Goal: Task Accomplishment & Management: Complete application form

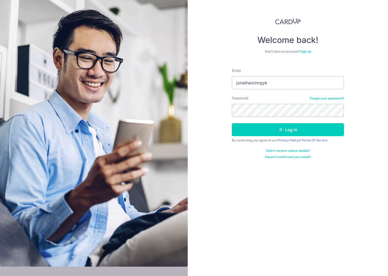
type input "jonathanchngyk"
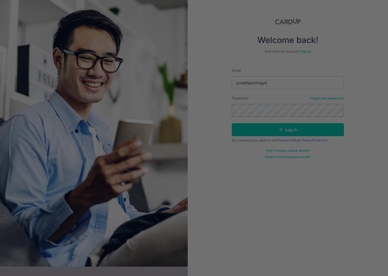
click at [332, 43] on div at bounding box center [196, 139] width 392 height 279
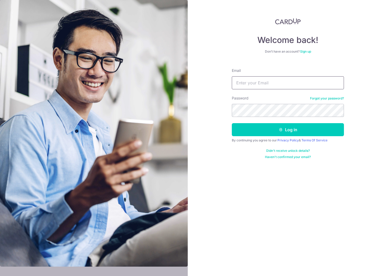
click at [271, 84] on input "Email" at bounding box center [288, 82] width 112 height 13
type input "jonathanchngyk@gmail.com"
click at [232, 123] on button "Log in" at bounding box center [288, 129] width 112 height 13
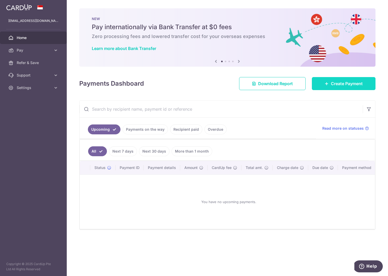
click at [344, 83] on body "jonathanchngyk@gmail.com Home Pay Payments Recipients Cards Refer & Save Suppor…" at bounding box center [194, 138] width 388 height 276
click at [335, 80] on link "Create Payment" at bounding box center [344, 83] width 64 height 13
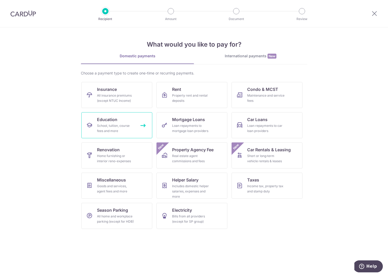
click at [102, 127] on div "School, tuition, course fees and more" at bounding box center [116, 128] width 38 height 10
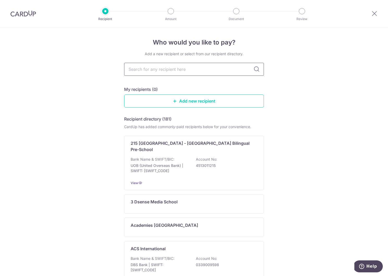
click at [172, 69] on input "text" at bounding box center [194, 69] width 140 height 13
type input "national uni"
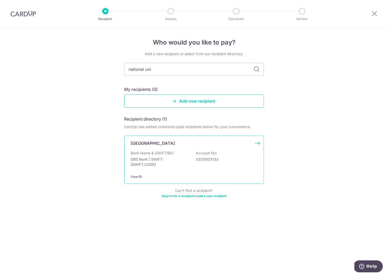
click at [200, 156] on div "Bank Name & SWIFT/BIC: DBS Bank | SWIFT: [SWIFT_CODE] Account No: 0320003133" at bounding box center [194, 160] width 127 height 19
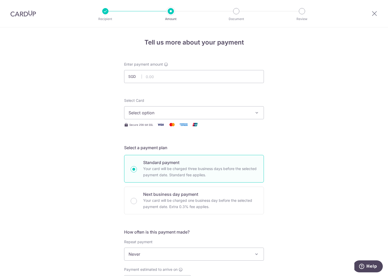
click at [171, 111] on span "Select option" at bounding box center [189, 113] width 121 height 6
click at [287, 132] on div "Tell us more about your payment Enter payment amount SGD Select Card Select opt…" at bounding box center [194, 263] width 388 height 472
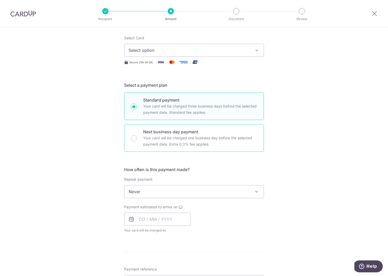
scroll to position [68, 0]
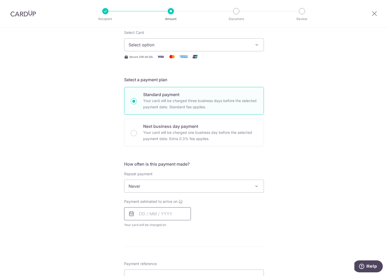
click at [151, 211] on input "text" at bounding box center [157, 213] width 67 height 13
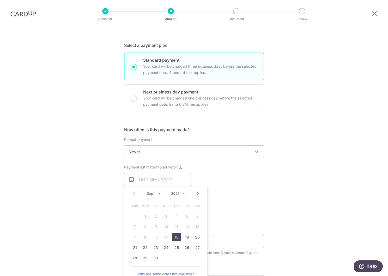
click at [176, 238] on link "18" at bounding box center [176, 237] width 8 height 8
type input "[DATE]"
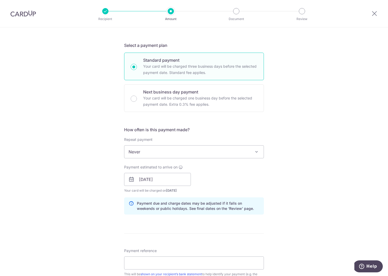
click at [167, 188] on div "Payment estimated to arrive on [DATE] Prev Next Sep Oct Nov [DATE] 2026 2027 20…" at bounding box center [157, 179] width 67 height 29
click at [169, 179] on input "[DATE]" at bounding box center [157, 179] width 67 height 13
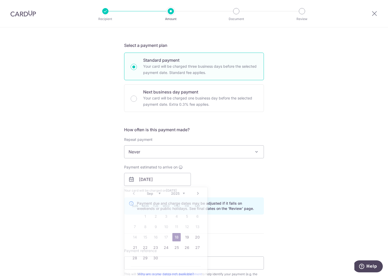
click at [255, 173] on div "Payment estimated to arrive on [DATE] Prev Next Sep Oct Nov [DATE] 2026 2027 20…" at bounding box center [194, 179] width 146 height 29
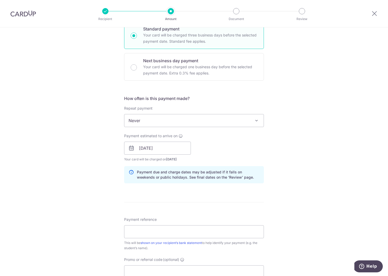
scroll to position [134, 0]
click at [204, 115] on span "Never" at bounding box center [193, 120] width 139 height 13
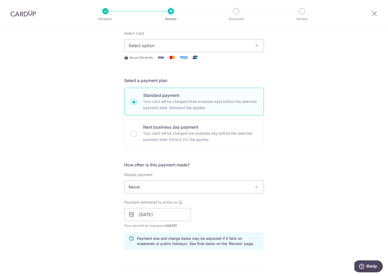
scroll to position [0, 0]
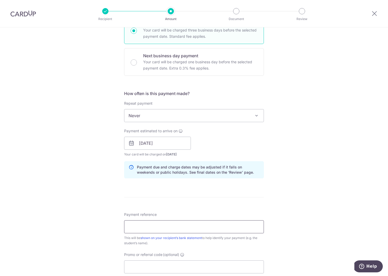
click at [153, 225] on input "Payment reference" at bounding box center [194, 227] width 140 height 13
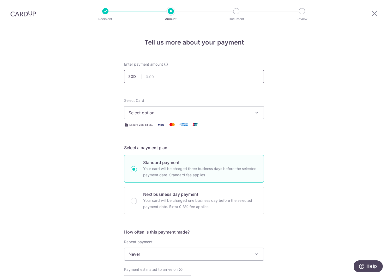
click at [164, 76] on input "text" at bounding box center [194, 76] width 140 height 13
type input "6,500.00"
click at [182, 113] on span "Select option" at bounding box center [189, 113] width 121 height 6
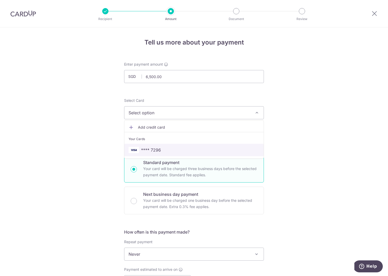
click at [175, 147] on link "**** 7296" at bounding box center [193, 150] width 139 height 13
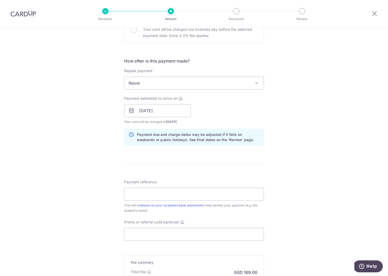
scroll to position [172, 0]
click at [156, 238] on input "Promo or referral code (optional)" at bounding box center [194, 234] width 140 height 13
paste input "OCBC90N155"
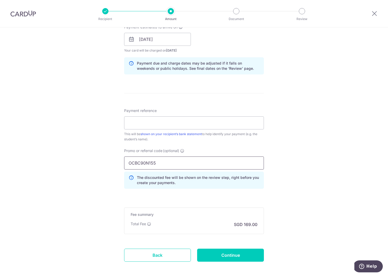
scroll to position [267, 0]
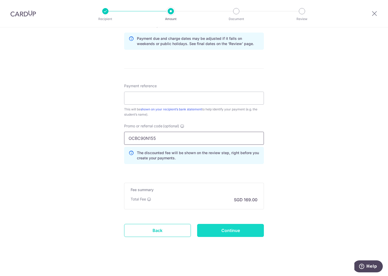
type input "OCBC90N155"
click at [237, 226] on input "Continue" at bounding box center [230, 230] width 67 height 13
type input "Create Schedule"
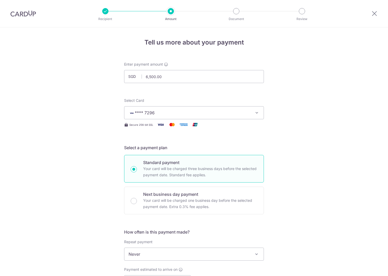
scroll to position [282, 0]
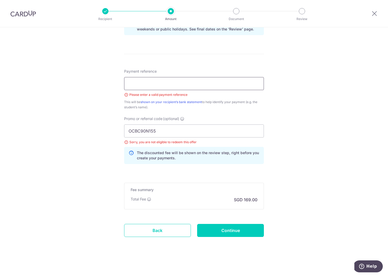
click at [197, 81] on input "Payment reference" at bounding box center [194, 83] width 140 height 13
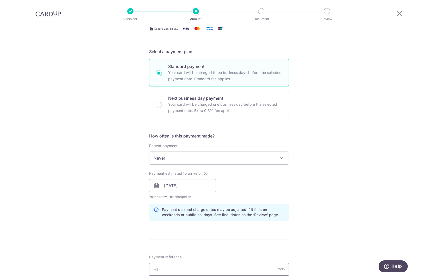
scroll to position [0, 0]
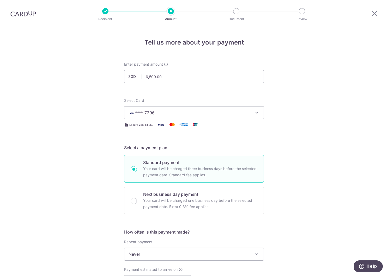
type input "HI"
click at [174, 117] on button "**** 7296" at bounding box center [194, 112] width 140 height 13
